Goal: Transaction & Acquisition: Obtain resource

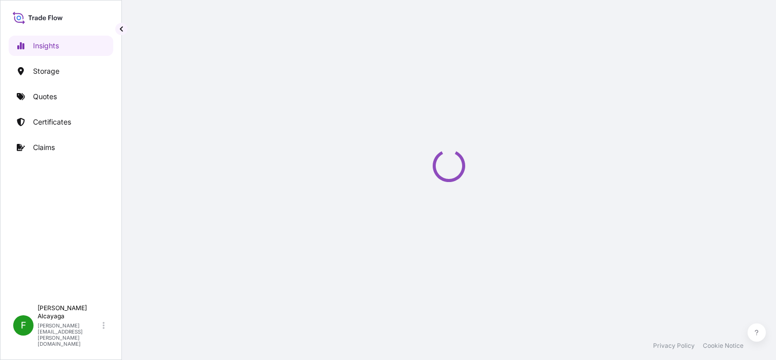
select select "2025"
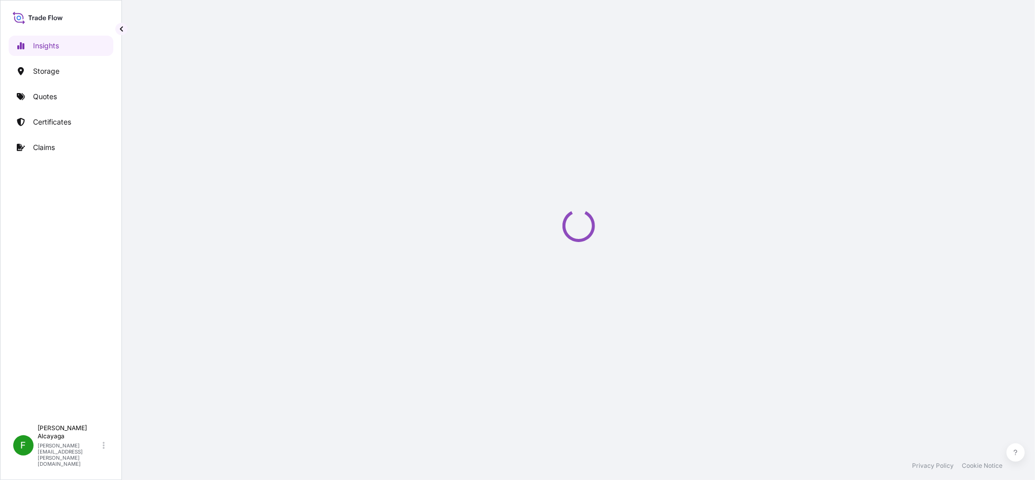
select select "2025"
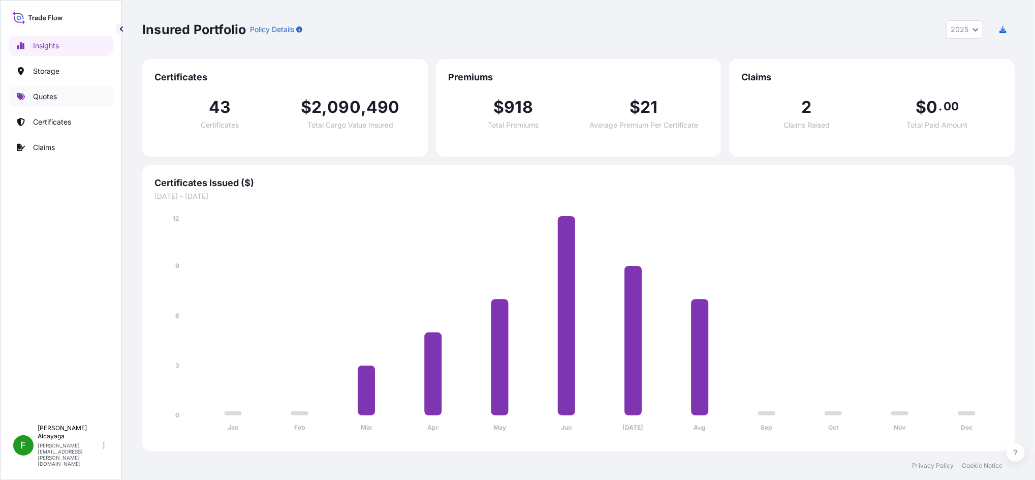
click at [71, 102] on link "Quotes" at bounding box center [61, 96] width 105 height 20
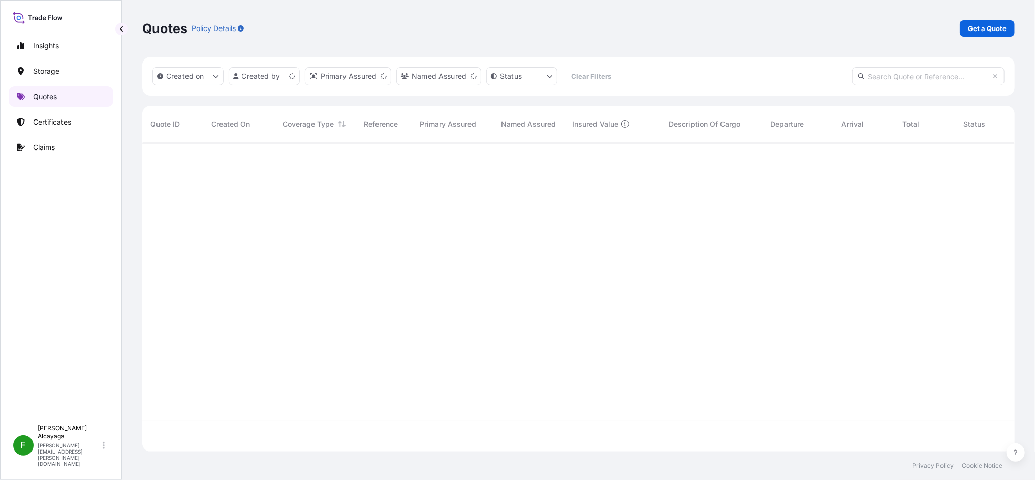
scroll to position [304, 862]
click at [71, 123] on p "Certificates" at bounding box center [52, 122] width 38 height 10
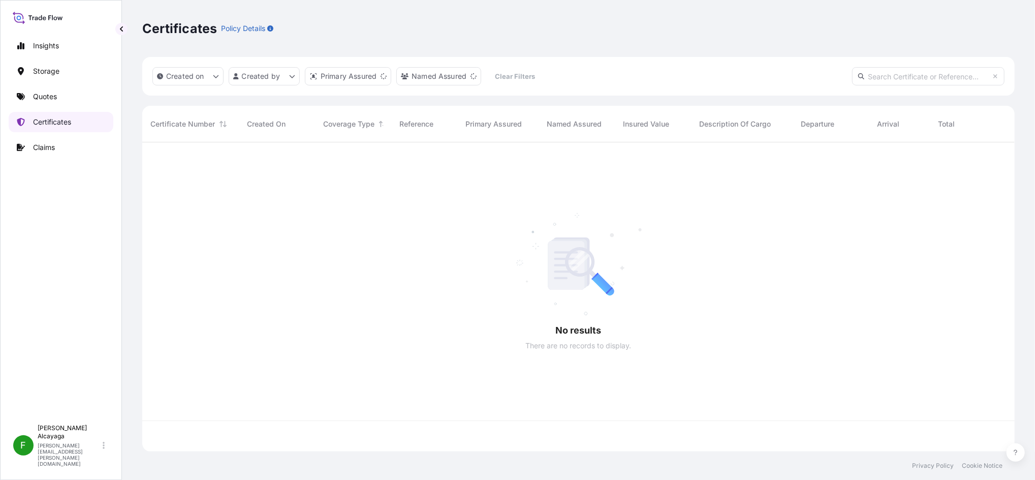
scroll to position [304, 862]
click at [71, 123] on p "Certificates" at bounding box center [52, 122] width 38 height 10
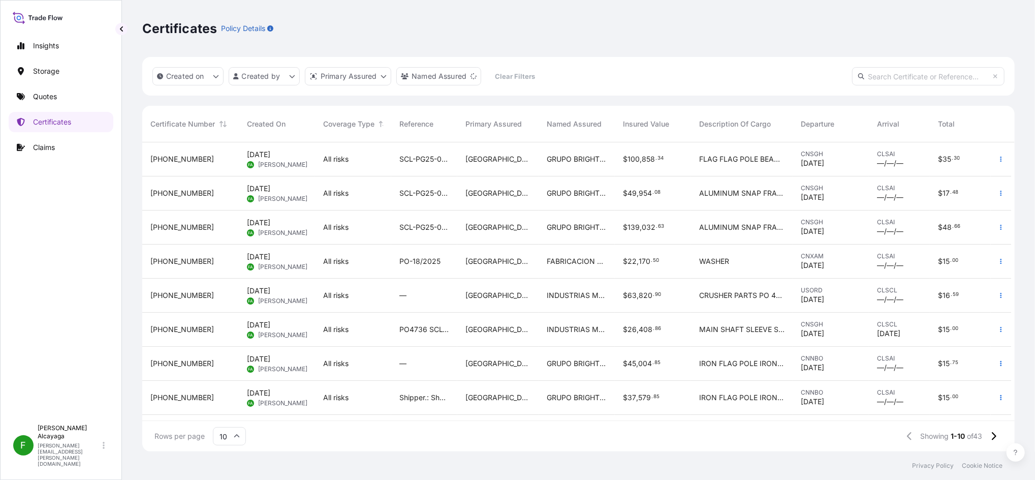
click at [658, 159] on span "34" at bounding box center [661, 159] width 6 height 4
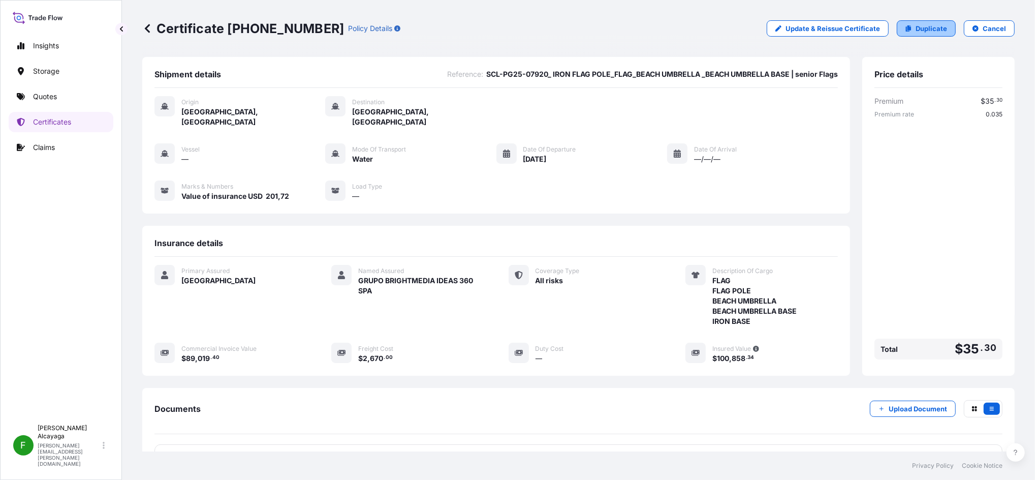
click at [906, 28] on icon at bounding box center [909, 28] width 6 height 6
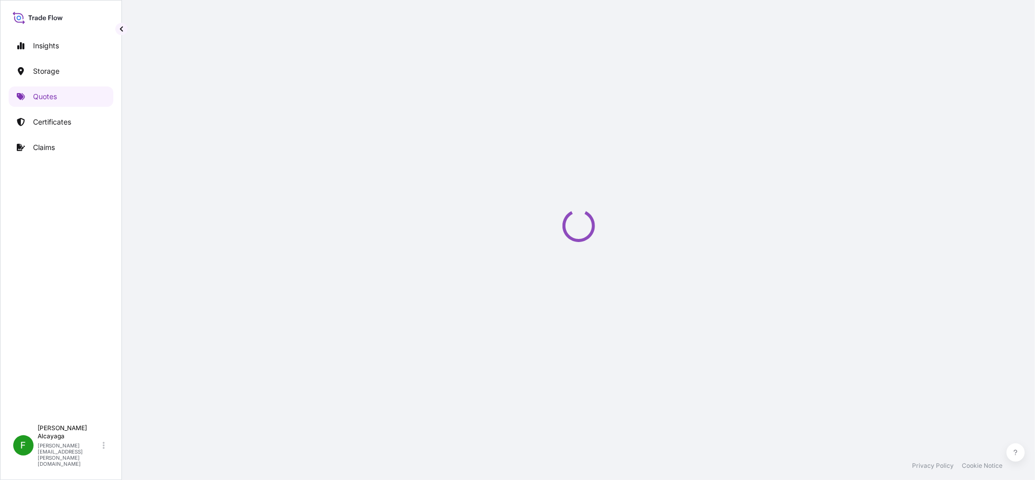
select select "Water"
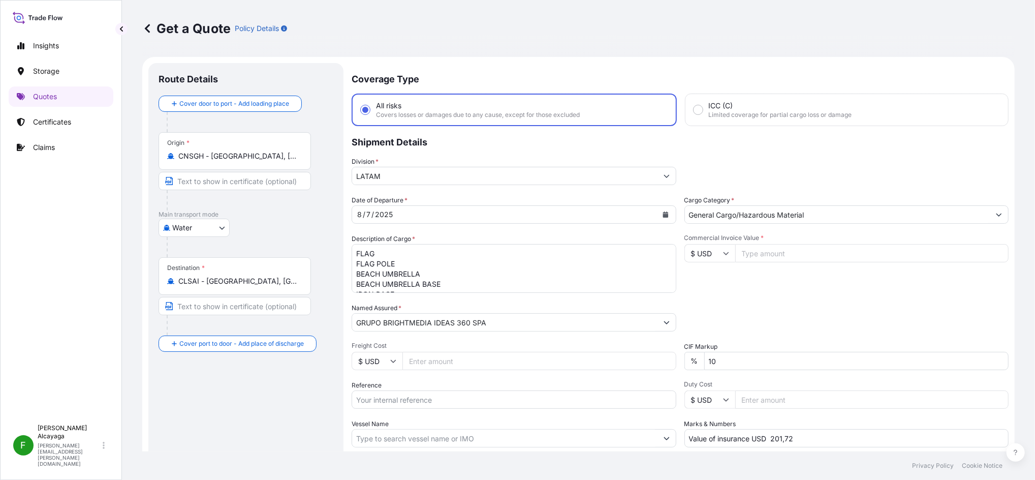
scroll to position [16, 0]
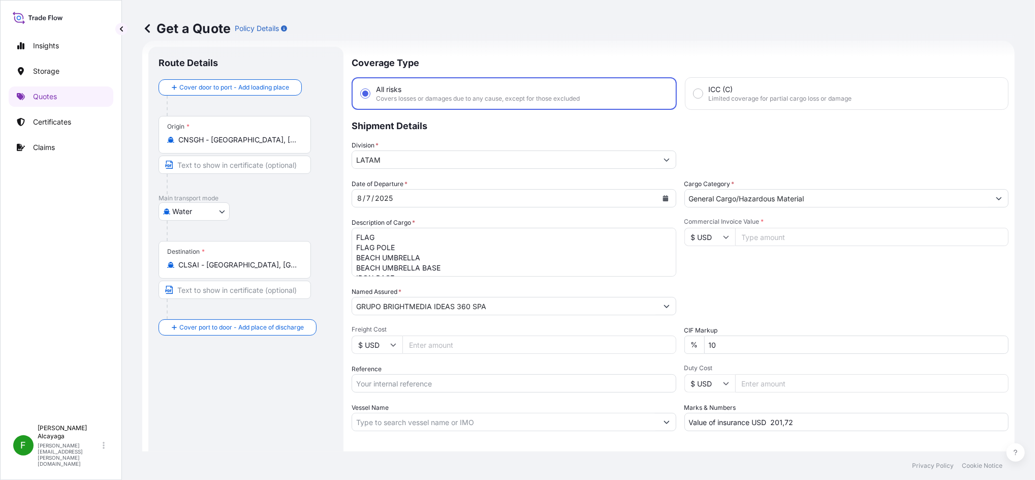
click at [412, 246] on textarea "FLAG FLAG POLE BEACH UMBRELLA BEACH UMBRELLA BASE IRON BASE" at bounding box center [514, 252] width 325 height 49
type textarea "FLAG"
paste textarea "OLYESTER APRON TSHIRT ALUMINUM SNAP FRAME"
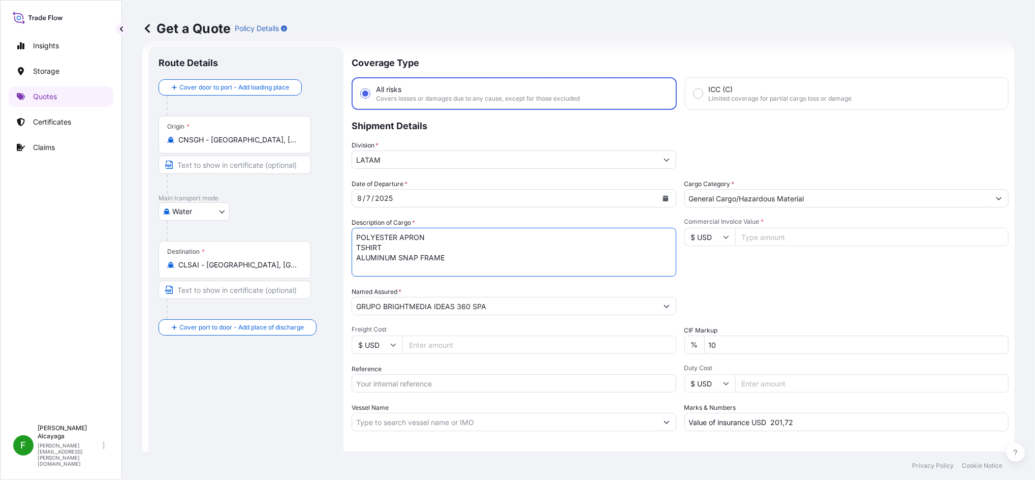
type textarea "POLYESTER APRON TSHIRT ALUMINUM SNAP FRAME"
click at [253, 145] on div "Origin * CNSGH - Shanghai, China" at bounding box center [235, 135] width 152 height 38
click at [253, 145] on input "CNSGH - Shanghai, China" at bounding box center [238, 140] width 120 height 10
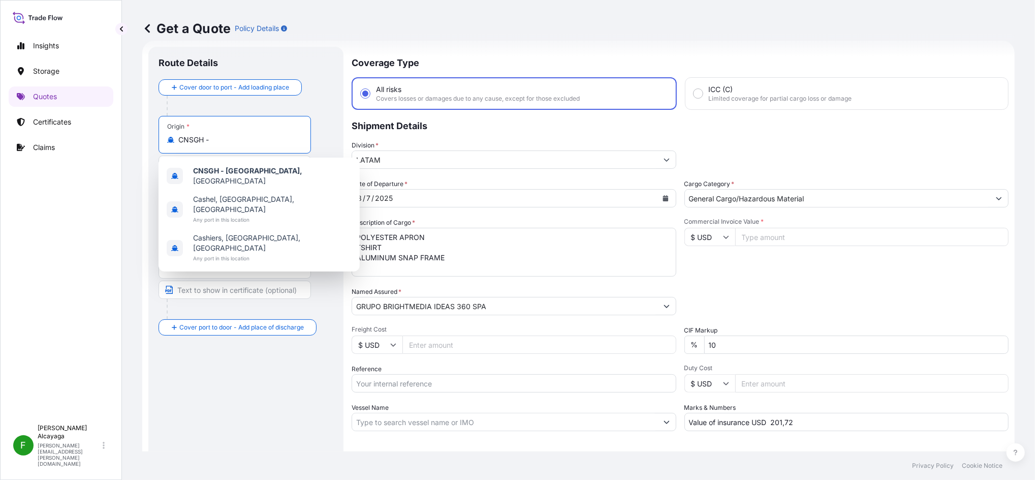
type input "CNSGH"
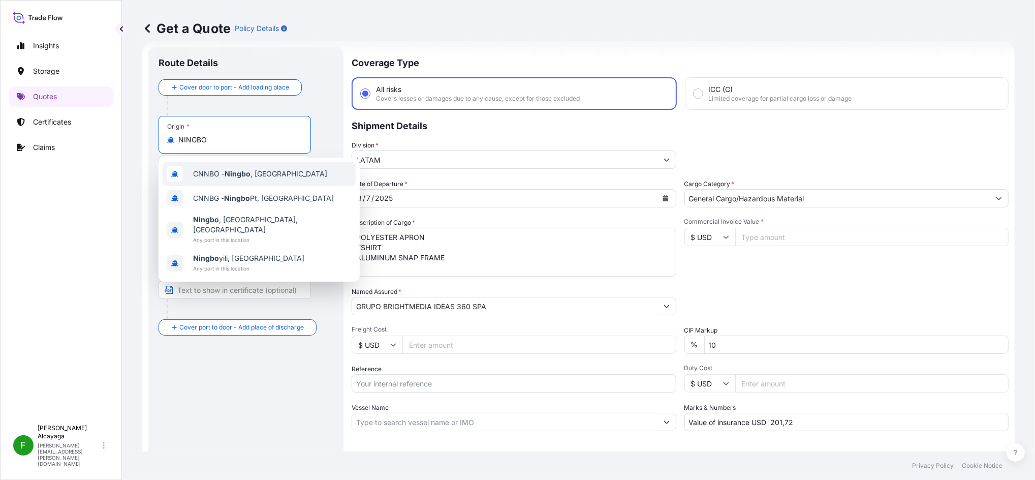
click at [282, 175] on div "CNNBO - Ningbo , China" at bounding box center [259, 174] width 193 height 24
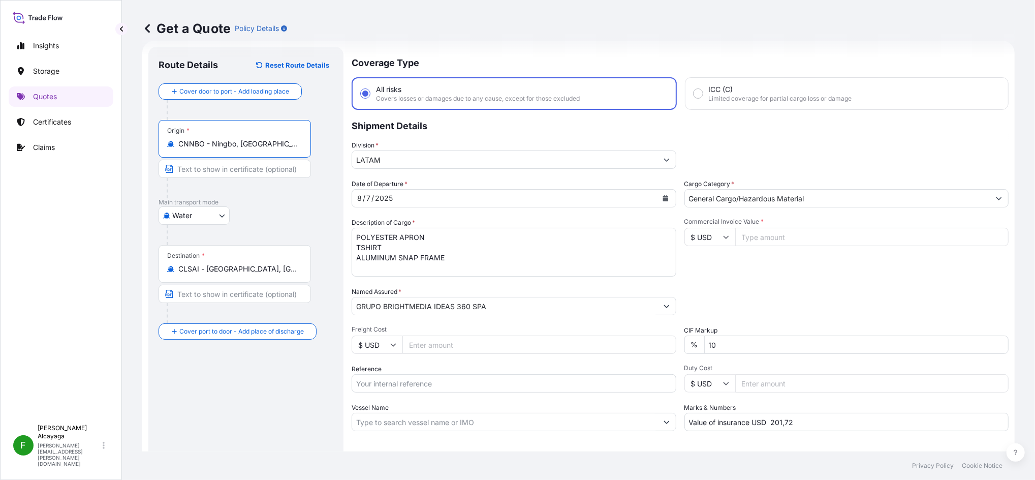
type input "CNNBO - Ningbo, China"
click at [427, 202] on div "8 / 7 / 2025" at bounding box center [504, 198] width 305 height 18
click at [419, 195] on div "8 / 7 / 2025" at bounding box center [504, 198] width 305 height 18
click at [667, 195] on button "Calendar" at bounding box center [666, 198] width 16 height 16
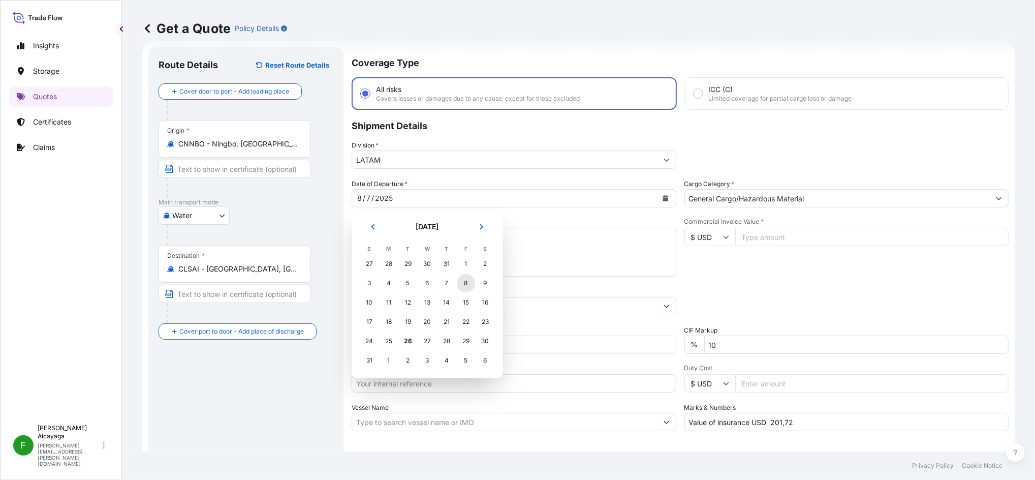
click at [468, 285] on div "8" at bounding box center [466, 283] width 18 height 18
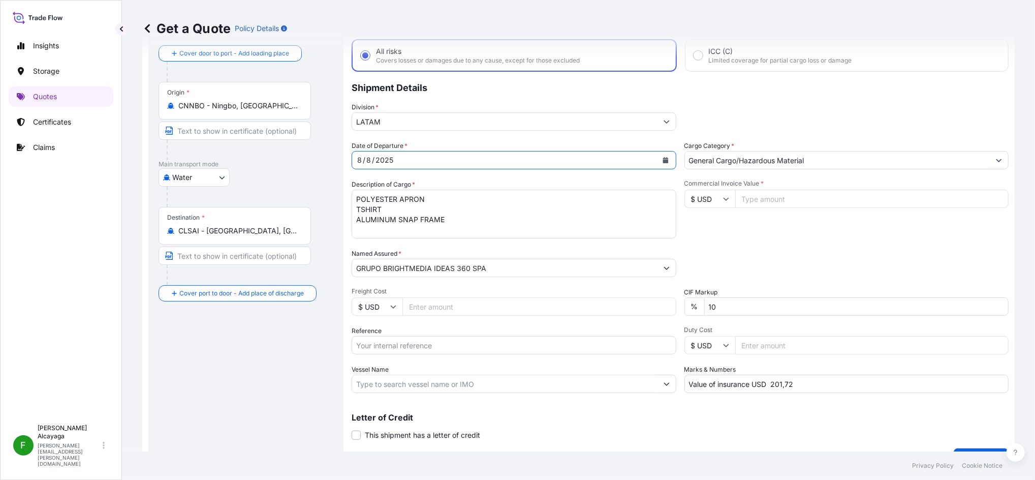
scroll to position [76, 0]
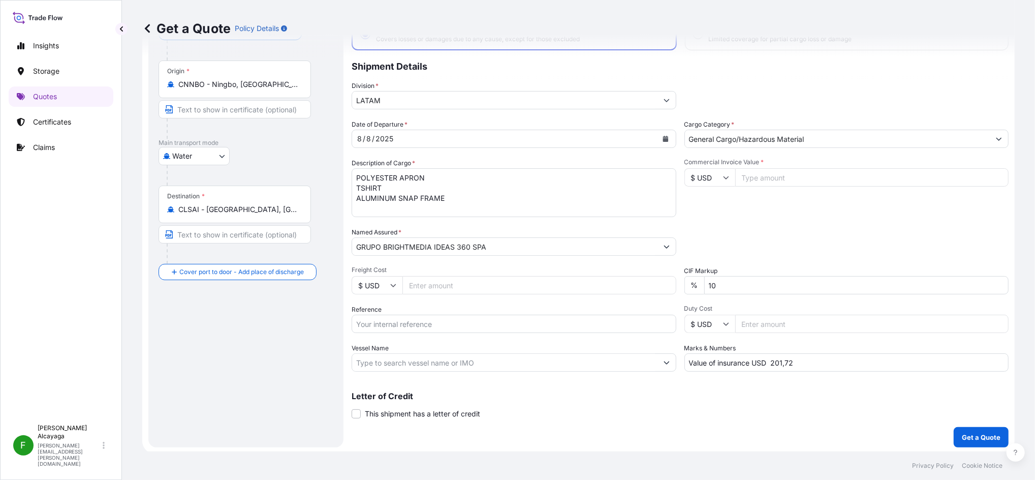
click at [416, 356] on input "Vessel Name" at bounding box center [504, 362] width 305 height 18
paste input "3350"
type input "3350"
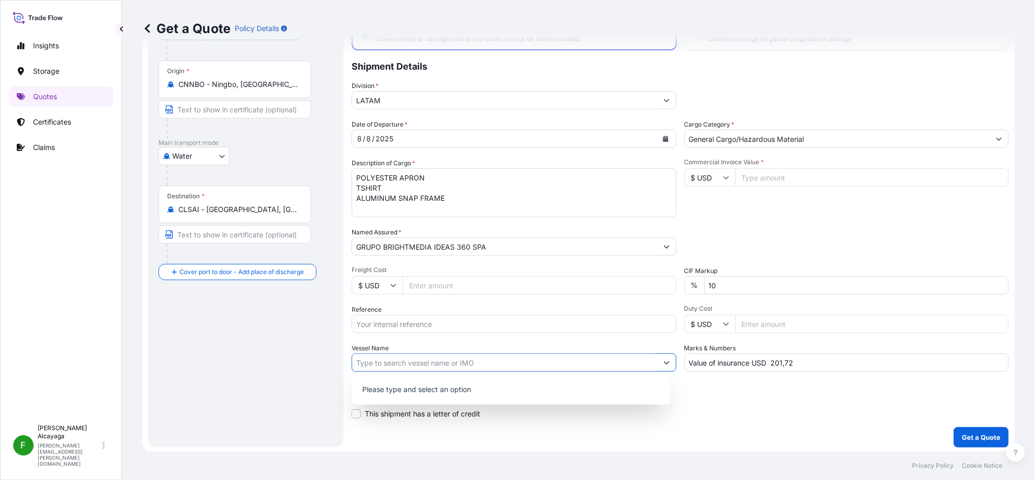
click at [427, 286] on input "Freight Cost" at bounding box center [539, 285] width 274 height 18
paste input "3350"
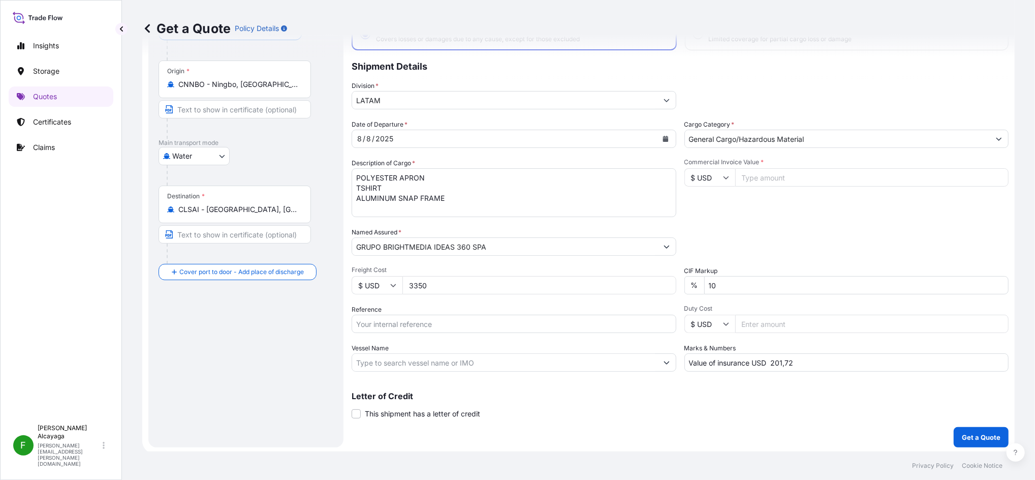
type input "3350"
click at [392, 368] on input "Vessel Name" at bounding box center [504, 362] width 305 height 18
drag, startPoint x: 381, startPoint y: 320, endPoint x: 386, endPoint y: 322, distance: 5.7
click at [381, 320] on input "Reference" at bounding box center [514, 324] width 325 height 18
paste input "Changzhou Flores + Favorever | RO SCL-PG25-07944"
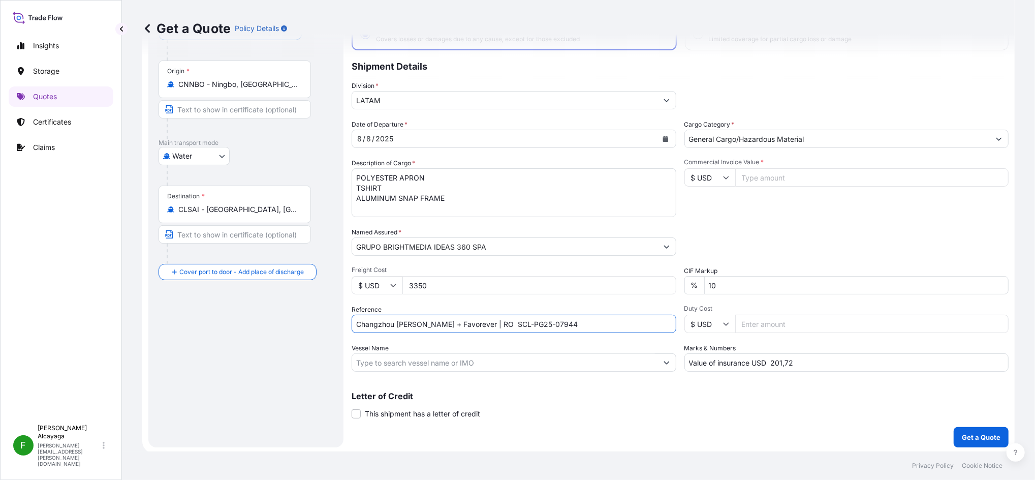
click at [462, 321] on input "Changzhou Flores + Favorever | RO SCL-PG25-07944" at bounding box center [514, 324] width 325 height 18
type input "Changzhou [PERSON_NAME] + Favorever - RO SCL-PG25-07944"
click at [741, 177] on input "Commercial Invoice Value *" at bounding box center [872, 177] width 274 height 18
paste input "91670.5"
type input "91670.5"
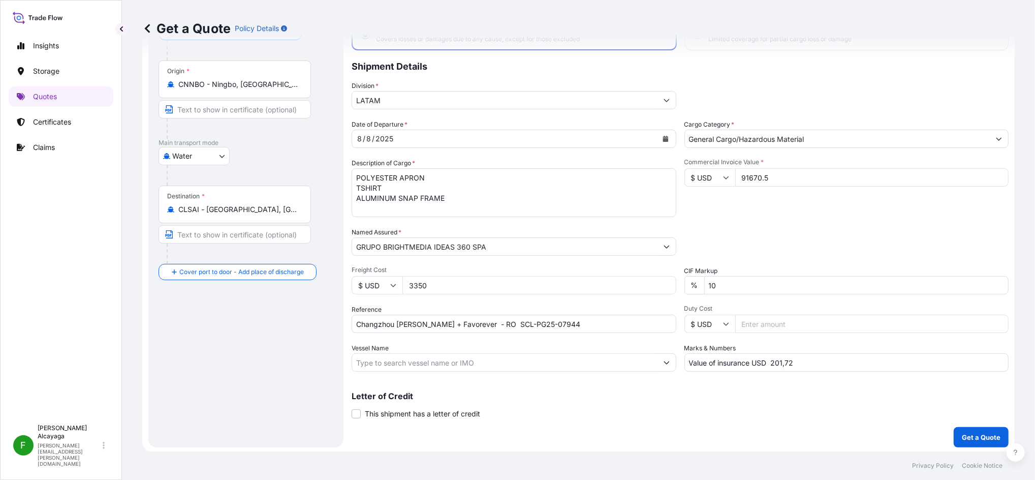
click at [793, 215] on div "Commercial Invoice Value * $ USD 91670.5" at bounding box center [846, 187] width 325 height 59
click at [970, 438] on p "Get a Quote" at bounding box center [981, 437] width 39 height 10
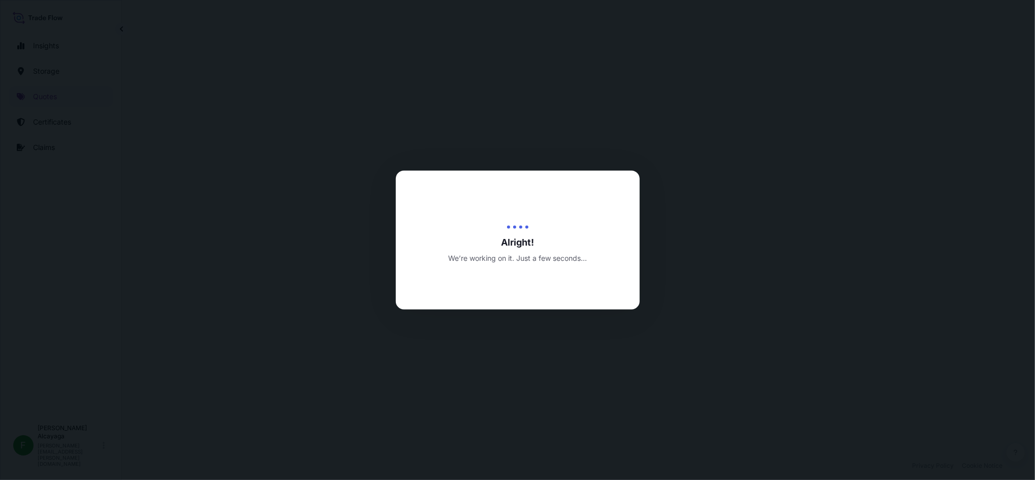
select select "Water"
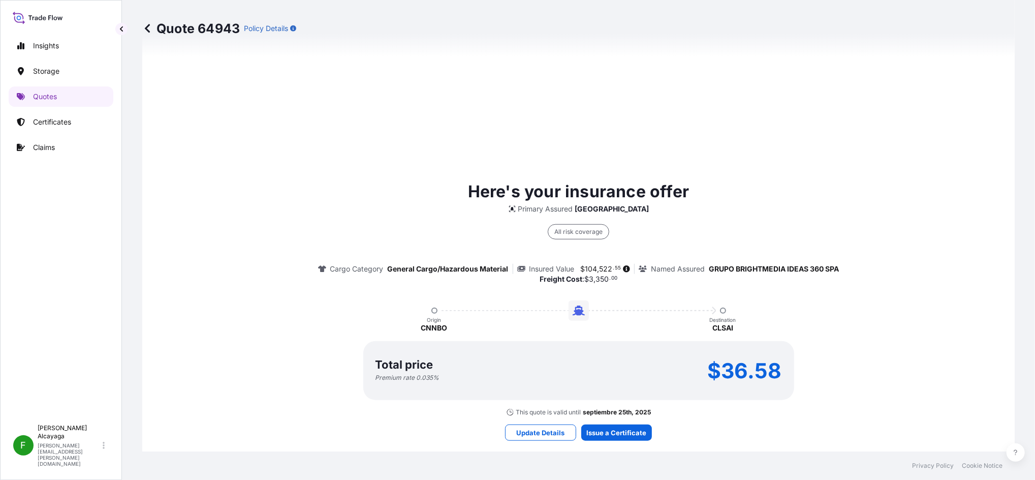
scroll to position [758, 0]
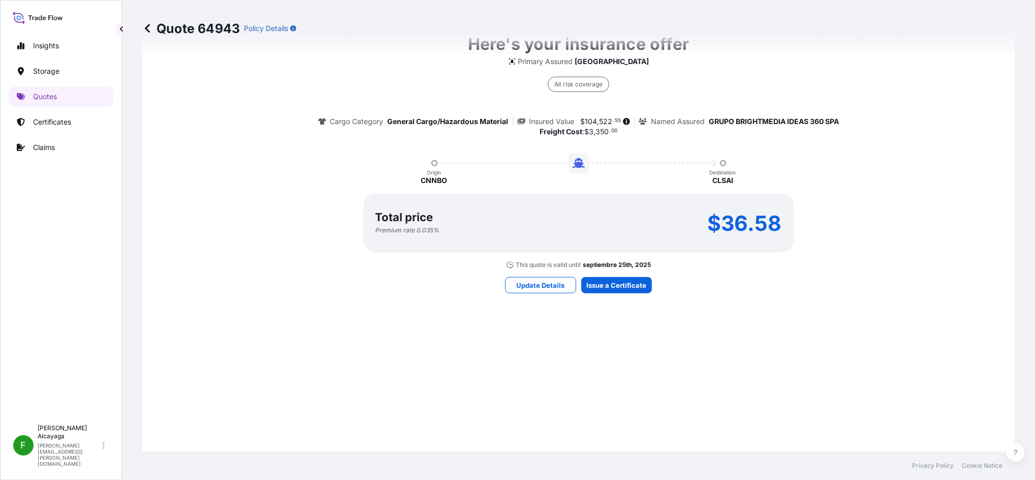
click at [585, 121] on span "104" at bounding box center [591, 121] width 12 height 7
drag, startPoint x: 586, startPoint y: 121, endPoint x: 598, endPoint y: 122, distance: 11.7
click at [600, 122] on span "522" at bounding box center [606, 121] width 13 height 7
drag, startPoint x: 606, startPoint y: 119, endPoint x: 580, endPoint y: 120, distance: 26.4
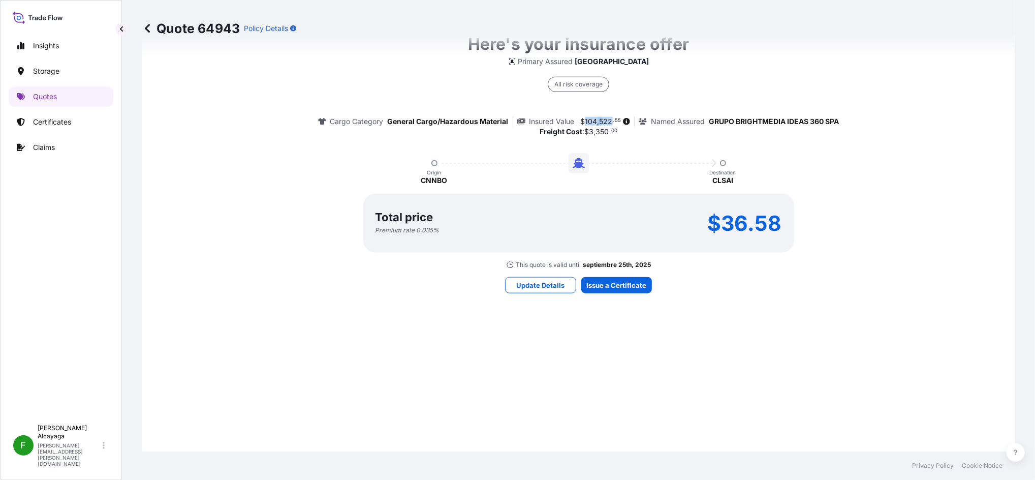
click at [581, 120] on span "$ 104 , 522 . 55" at bounding box center [601, 121] width 41 height 7
copy span "104 , 522"
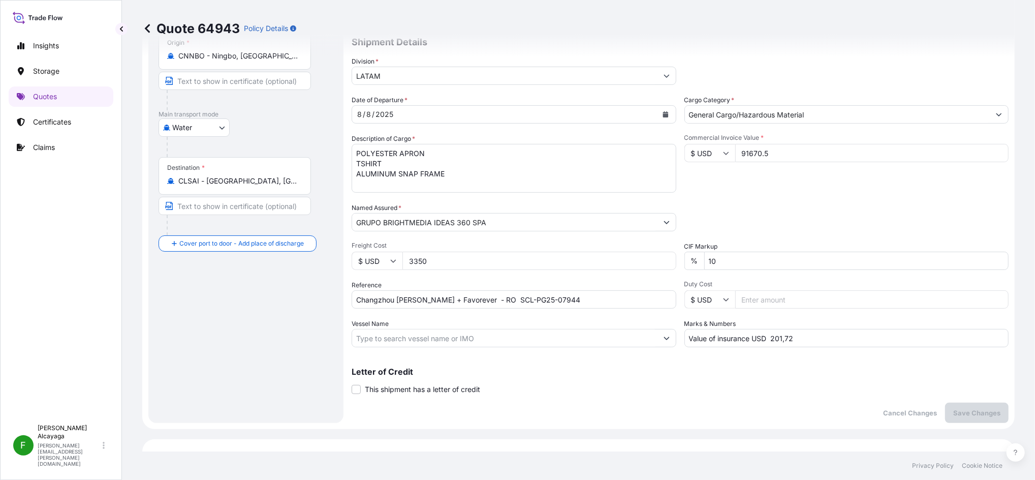
scroll to position [148, 0]
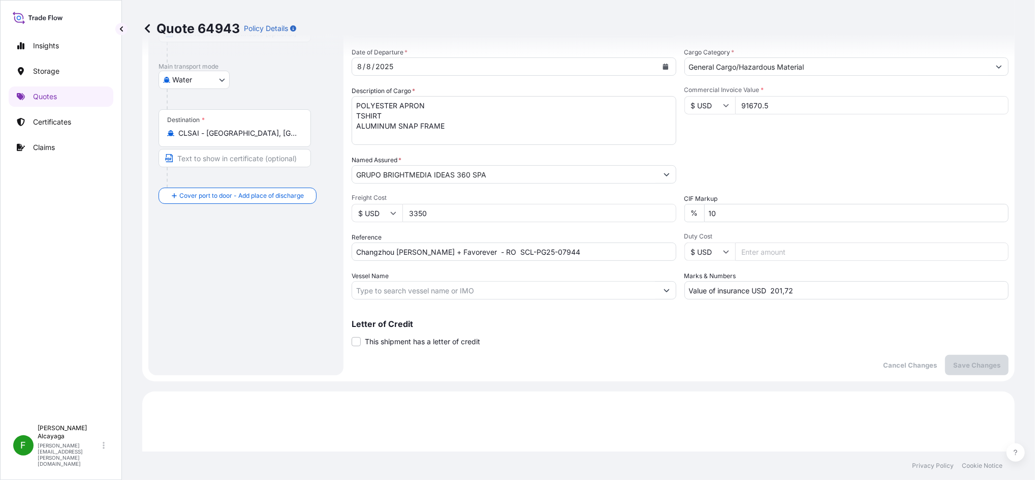
click at [773, 288] on input "Value of insurance USD 201,72" at bounding box center [846, 290] width 325 height 18
paste input "9,04400"
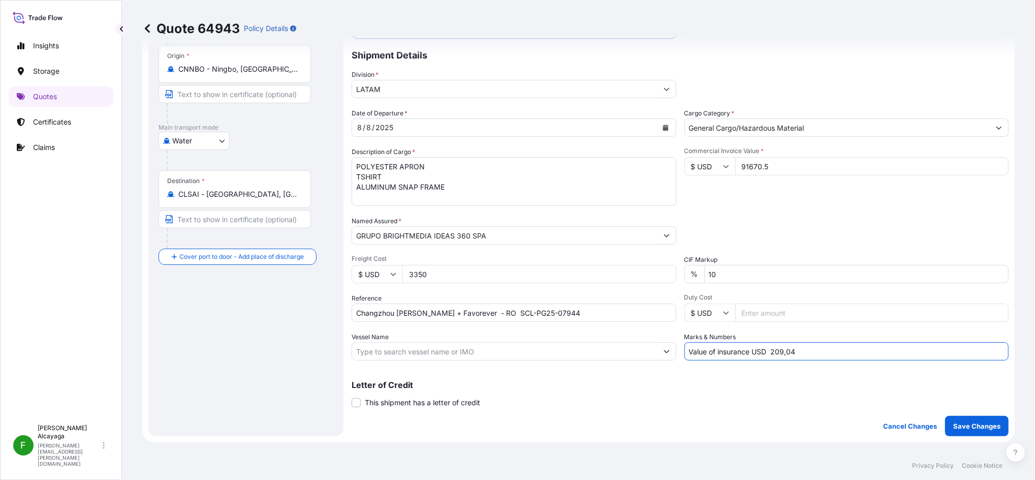
scroll to position [0, 0]
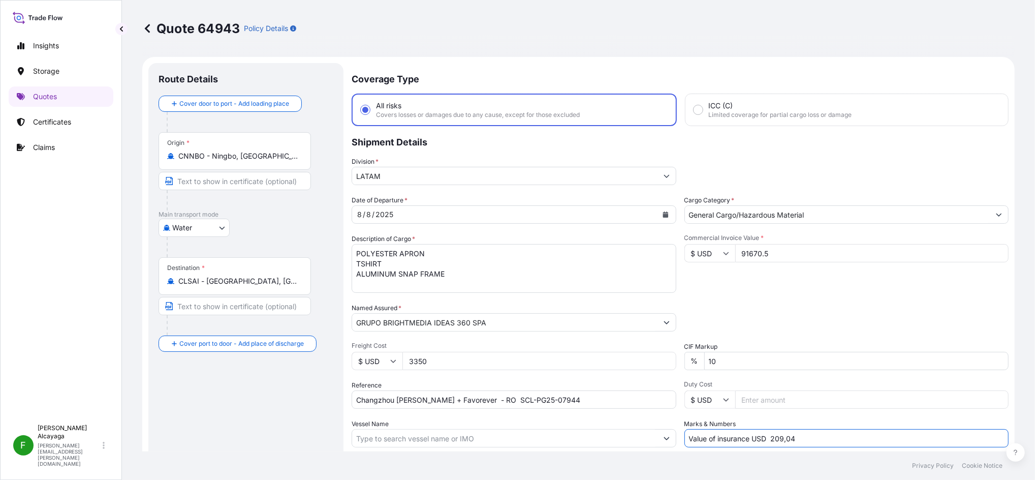
type input "Value of insurance USD 209,04"
click at [778, 244] on input "91670.5" at bounding box center [872, 253] width 274 height 18
drag, startPoint x: 785, startPoint y: 243, endPoint x: 681, endPoint y: 236, distance: 104.4
click at [684, 236] on div "Commercial Invoice Value * $ USD 91670.5" at bounding box center [846, 263] width 325 height 59
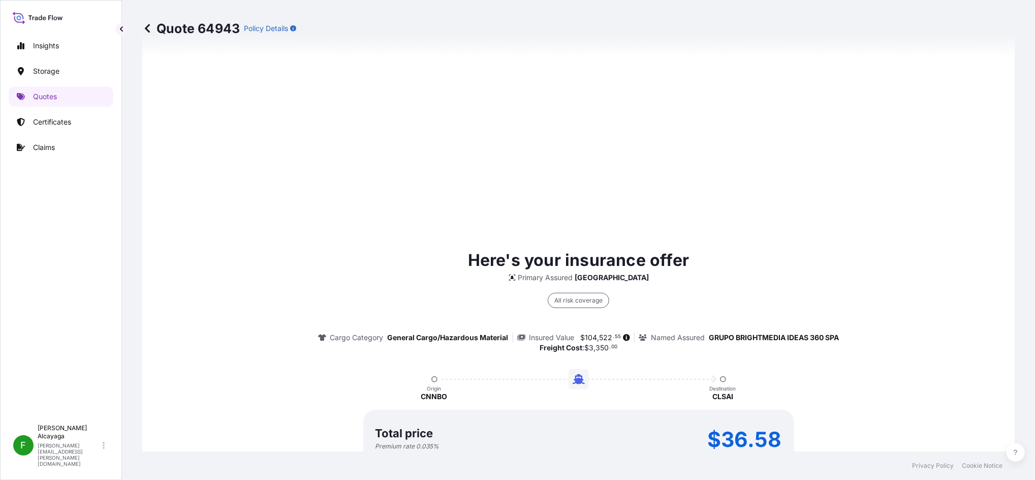
scroll to position [610, 0]
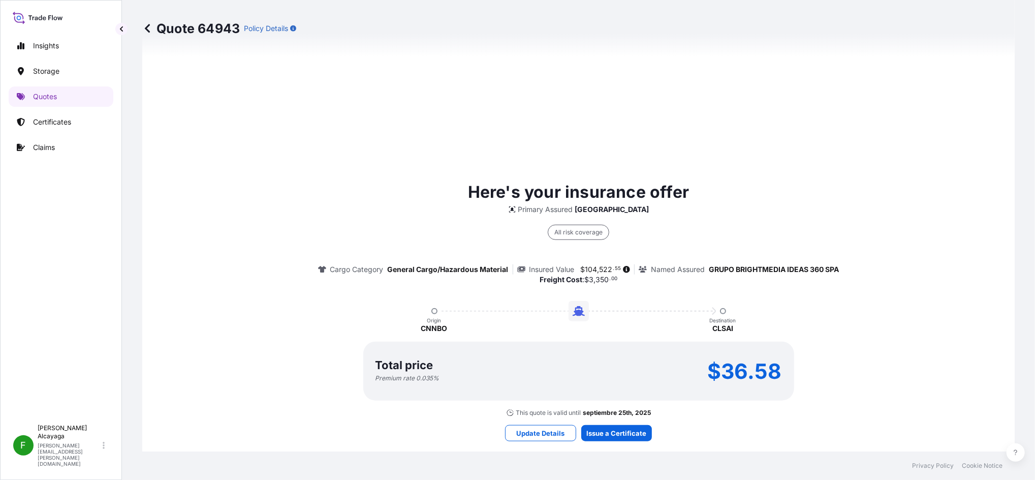
click at [730, 205] on div "Here's your insurance offer Primary Assured Chile All risk coverage Cargo Categ…" at bounding box center [579, 298] width 844 height 237
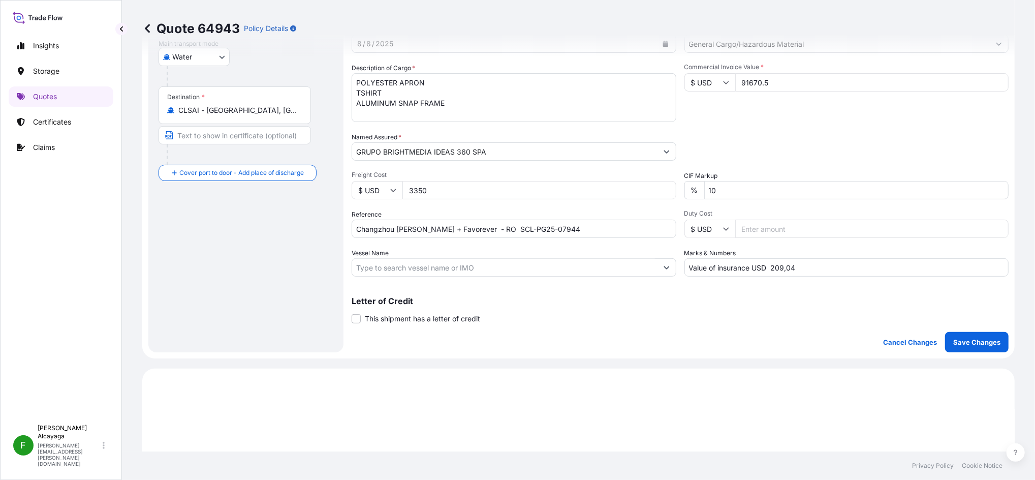
scroll to position [271, 0]
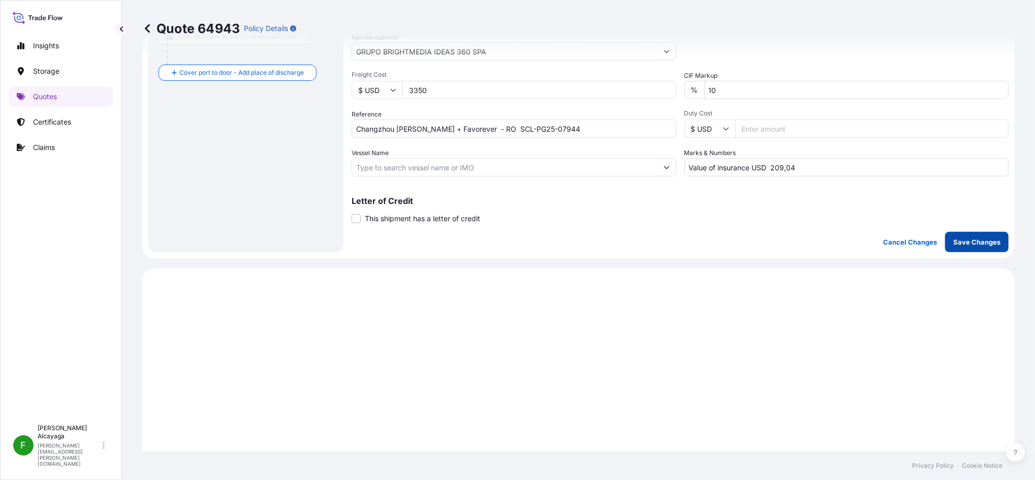
click at [957, 237] on p "Save Changes" at bounding box center [976, 242] width 47 height 10
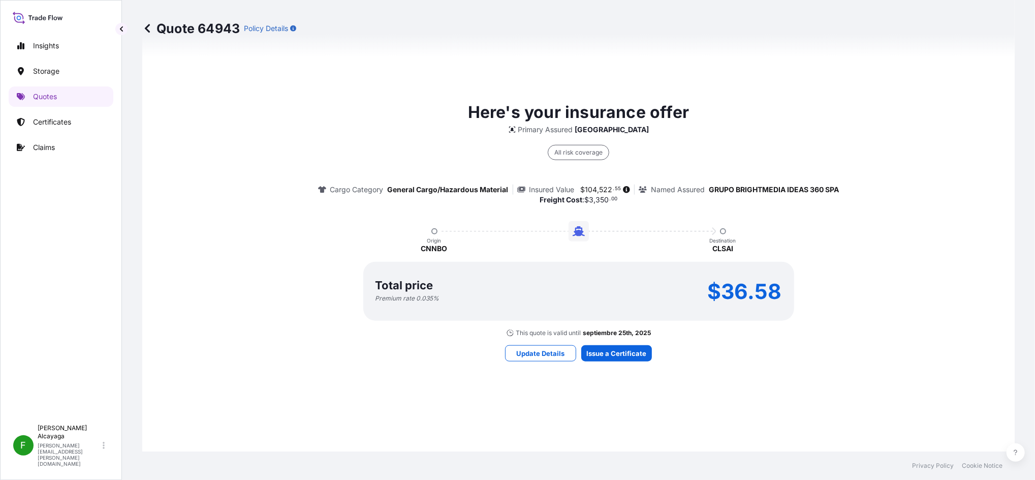
select select "Water"
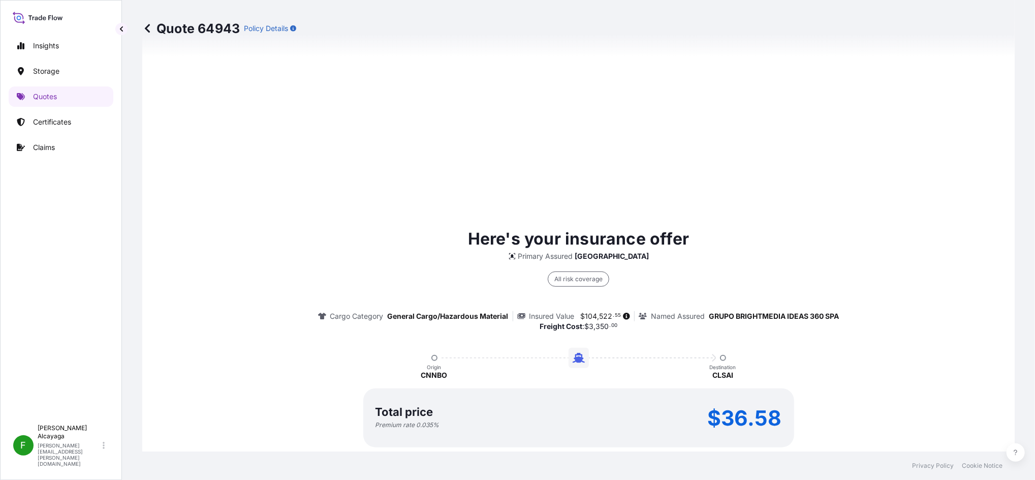
scroll to position [758, 0]
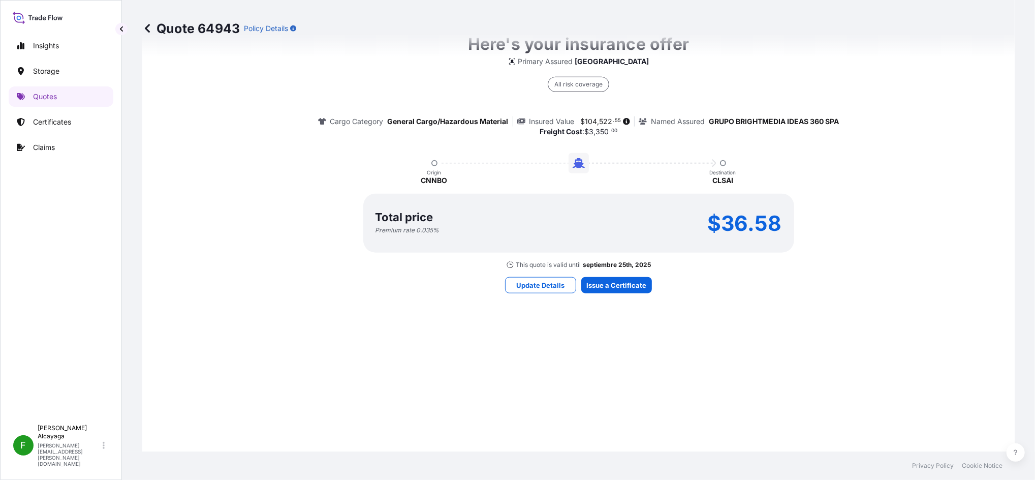
click at [720, 220] on p "$36.58" at bounding box center [745, 223] width 74 height 16
click at [782, 265] on div "Here's your insurance offer Primary Assured Chile All risk coverage Cargo Categ…" at bounding box center [579, 150] width 844 height 237
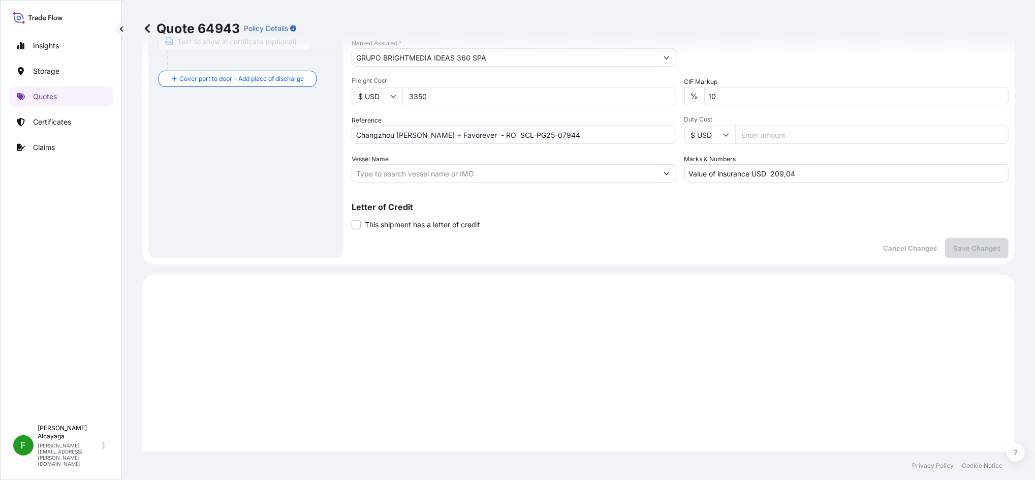
scroll to position [215, 0]
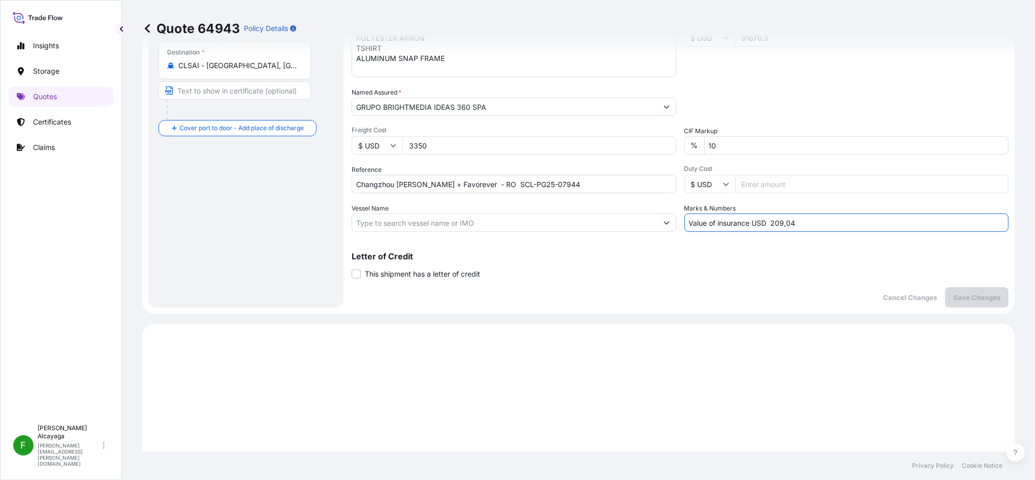
click at [803, 216] on input "Value of insurance USD 209,04" at bounding box center [846, 222] width 325 height 18
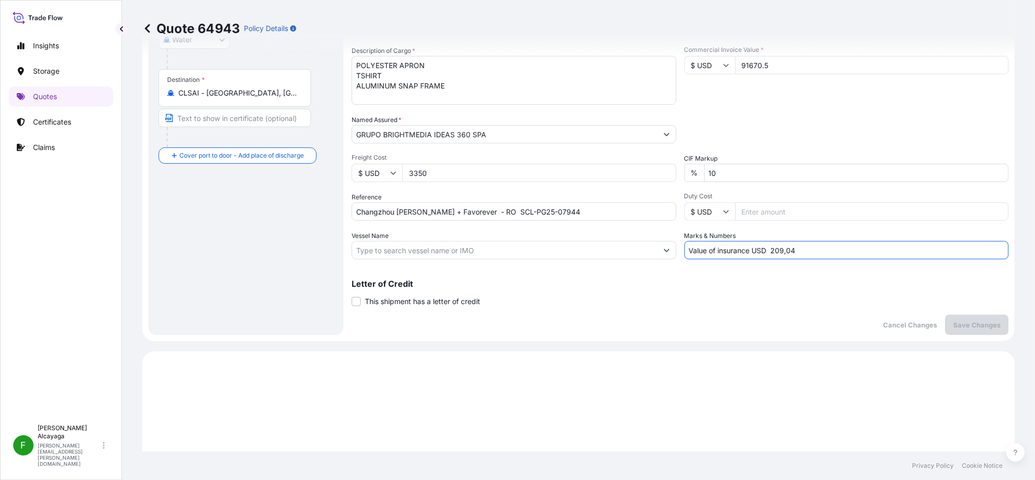
scroll to position [101, 0]
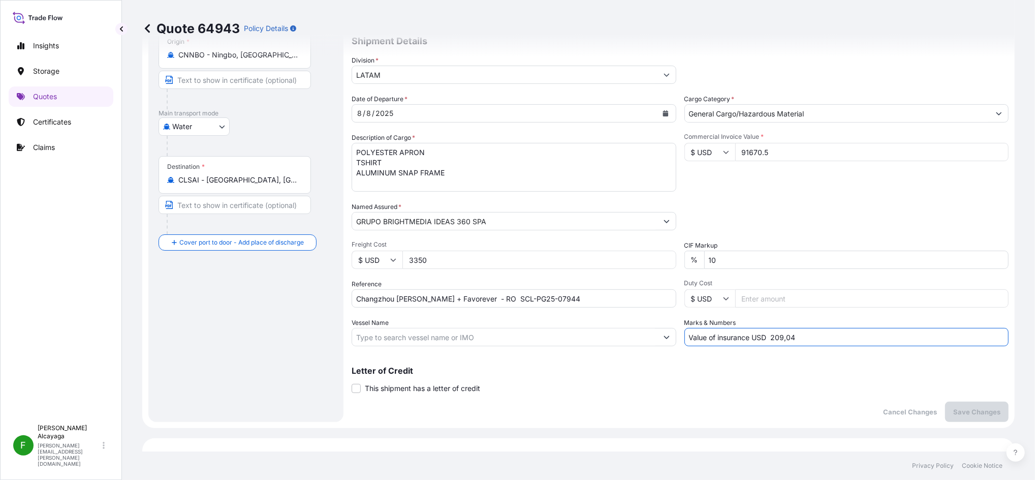
click at [772, 331] on input "Value of insurance USD 209,04" at bounding box center [846, 337] width 325 height 18
type input "Value of insurance USD 209,04"
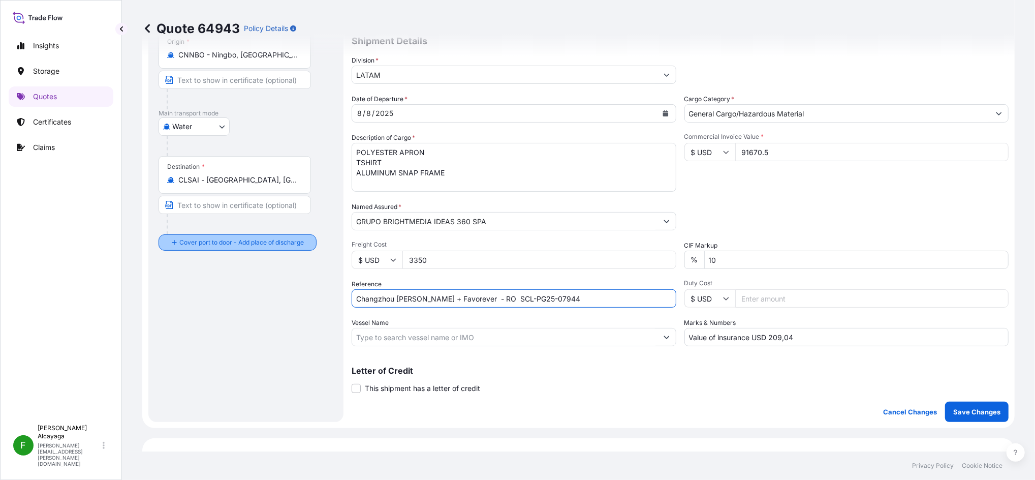
drag, startPoint x: 570, startPoint y: 295, endPoint x: 280, endPoint y: 246, distance: 294.2
click at [280, 246] on form "Route Details Cover door to port - Add loading place Place of loading Road / In…" at bounding box center [578, 192] width 873 height 472
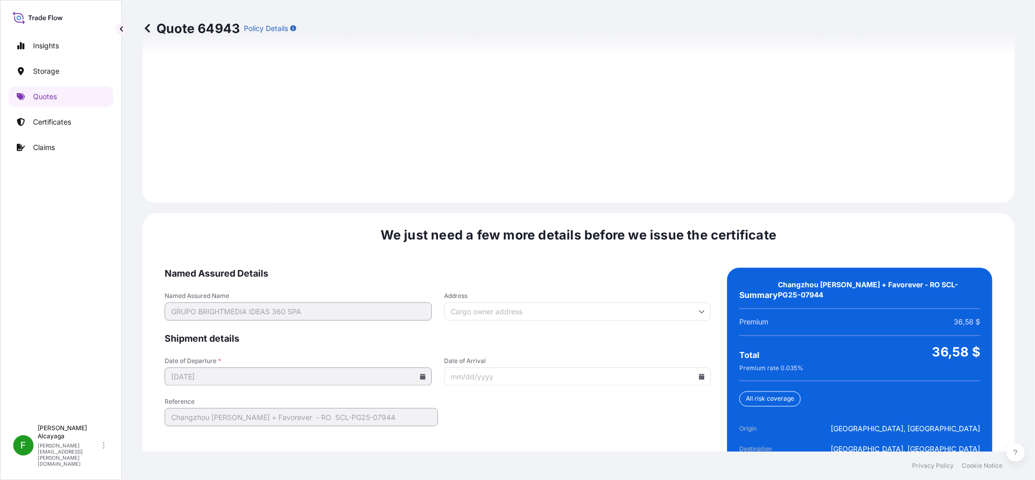
scroll to position [1443, 0]
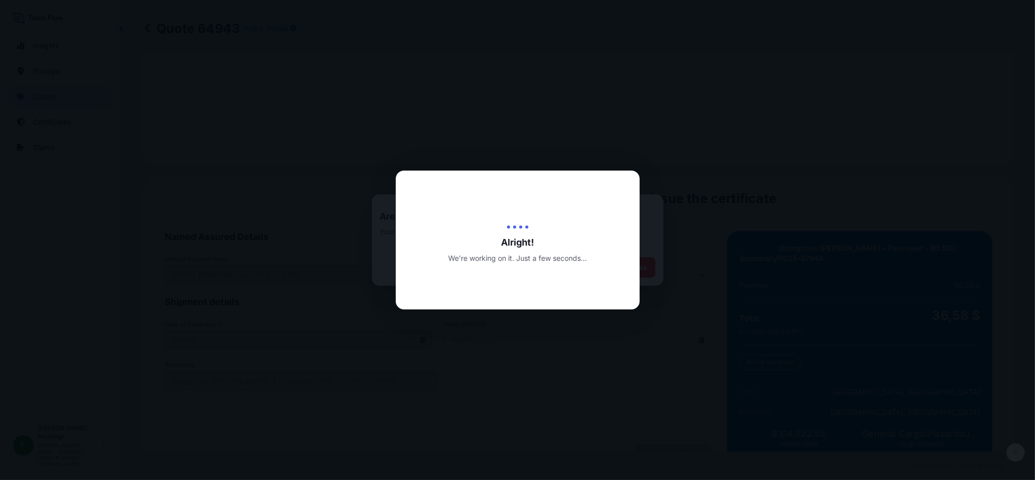
click at [418, 91] on div at bounding box center [517, 240] width 1035 height 480
click at [537, 134] on div at bounding box center [517, 240] width 1035 height 480
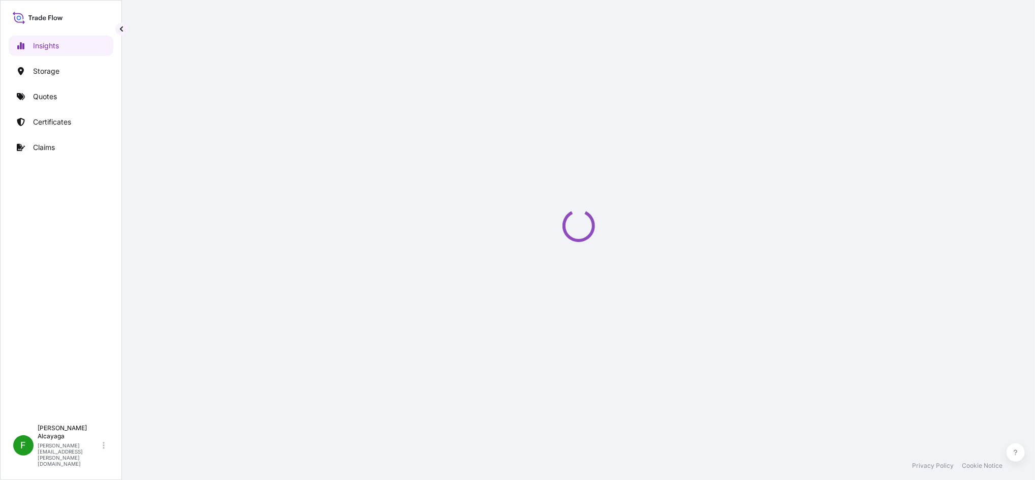
select select "2025"
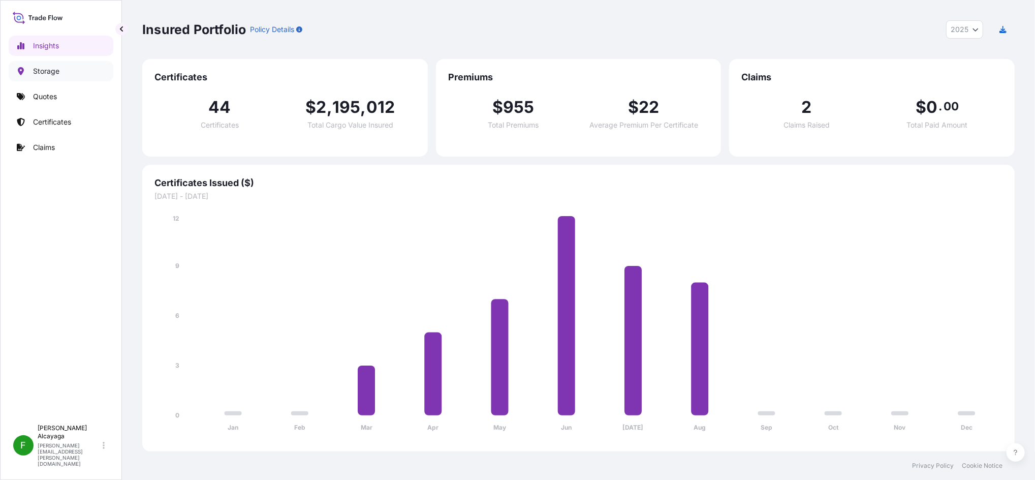
click at [79, 109] on div "Insights Storage Quotes Certificates Claims" at bounding box center [61, 222] width 105 height 393
click at [59, 71] on p "Storage" at bounding box center [46, 71] width 26 height 10
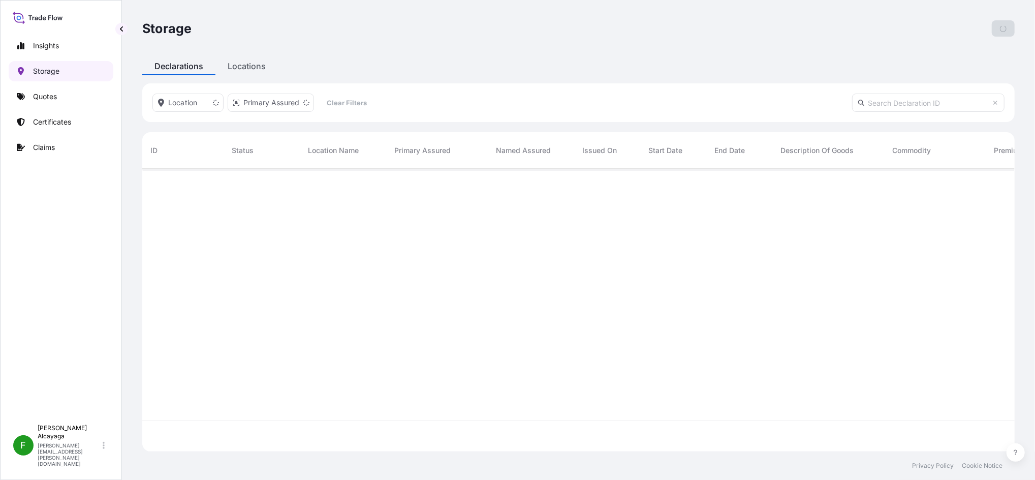
scroll to position [277, 862]
click at [84, 90] on link "Quotes" at bounding box center [61, 96] width 105 height 20
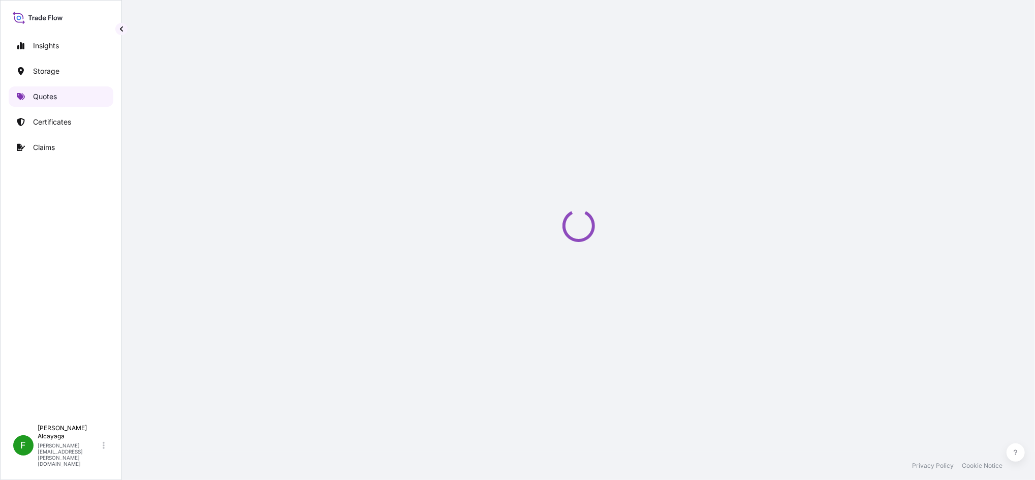
click at [88, 92] on link "Quotes" at bounding box center [61, 96] width 105 height 20
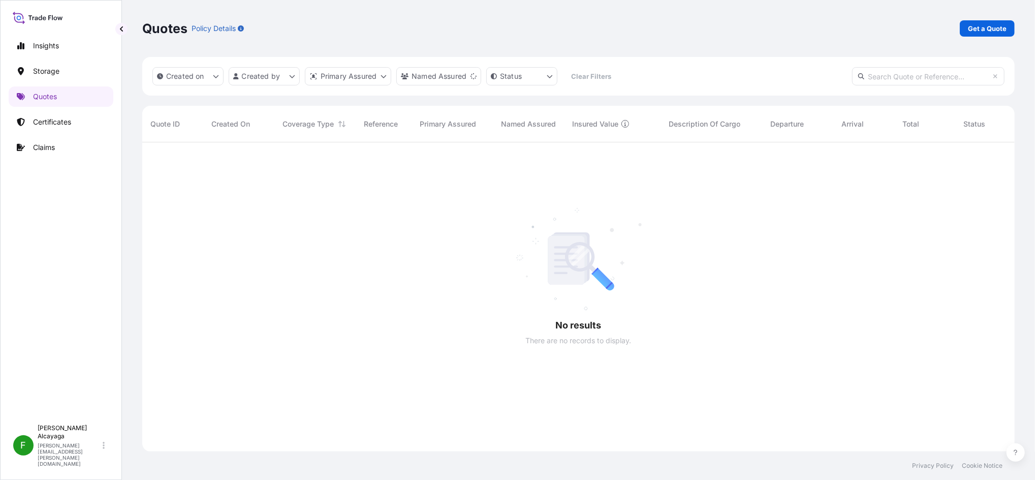
scroll to position [335, 862]
click at [53, 127] on p "Certificates" at bounding box center [52, 122] width 38 height 10
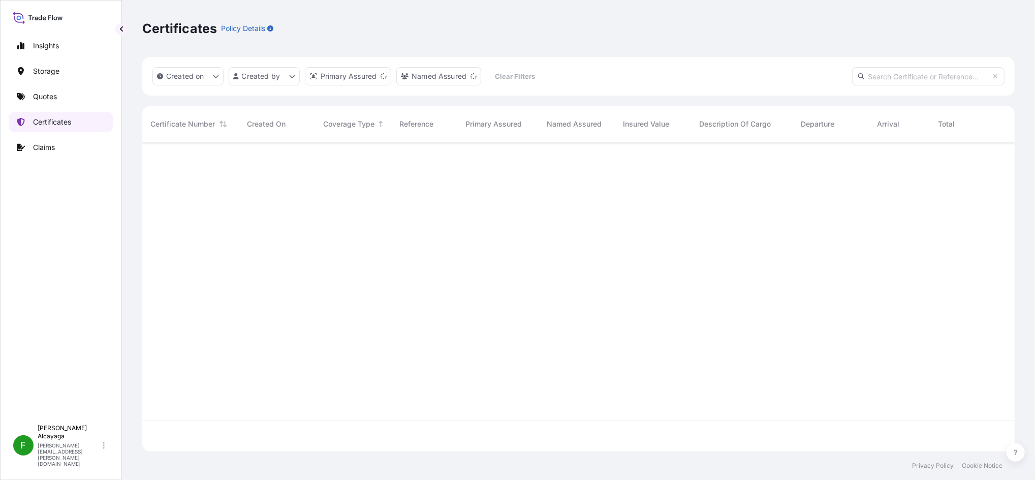
scroll to position [304, 862]
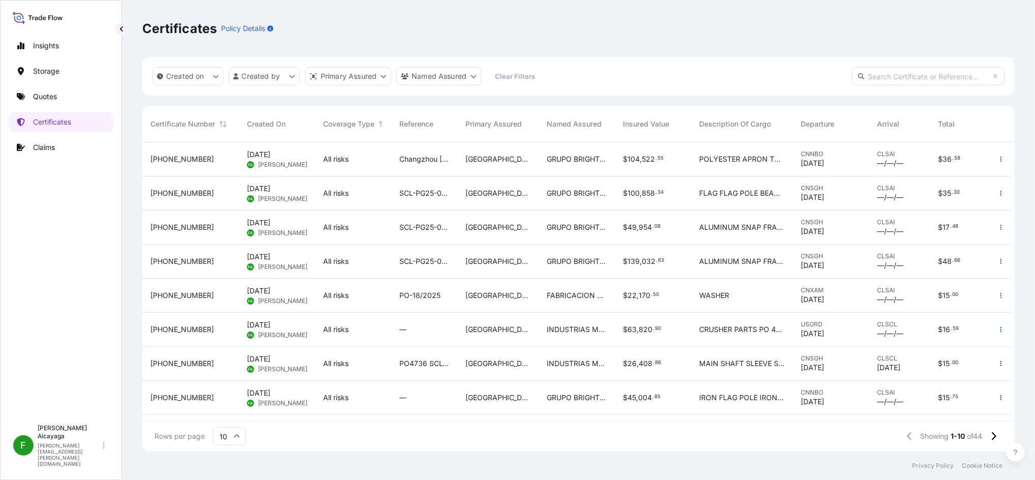
click at [658, 159] on span "55" at bounding box center [661, 159] width 6 height 4
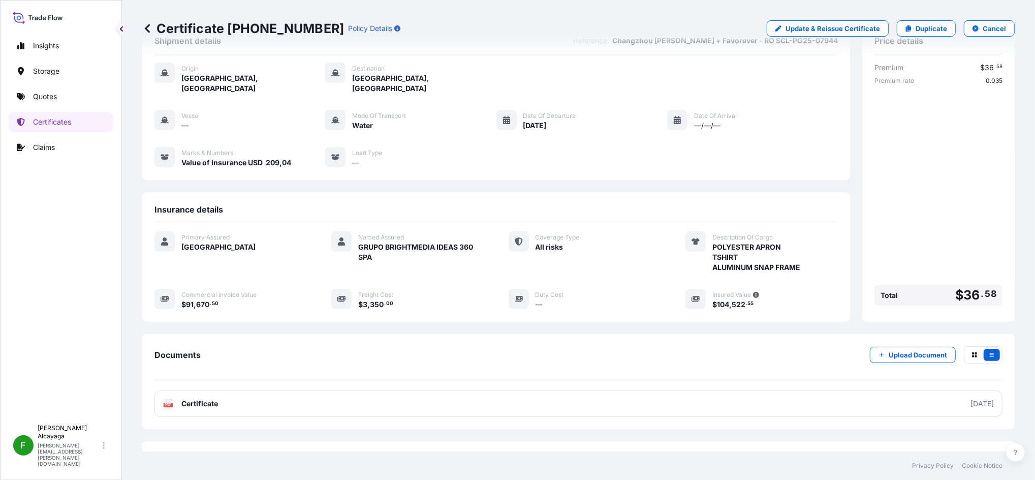
scroll to position [61, 0]
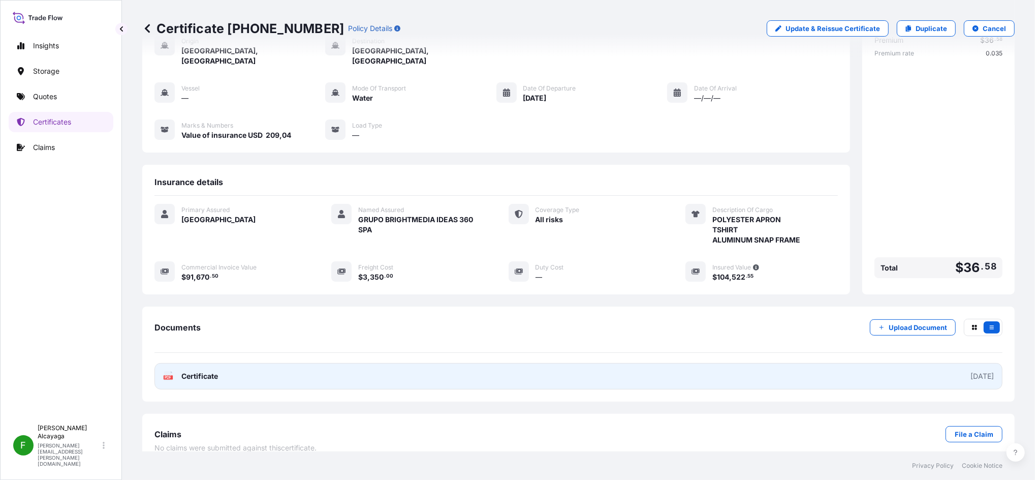
click at [201, 371] on span "Certificate" at bounding box center [199, 376] width 37 height 10
